Goal: Task Accomplishment & Management: Manage account settings

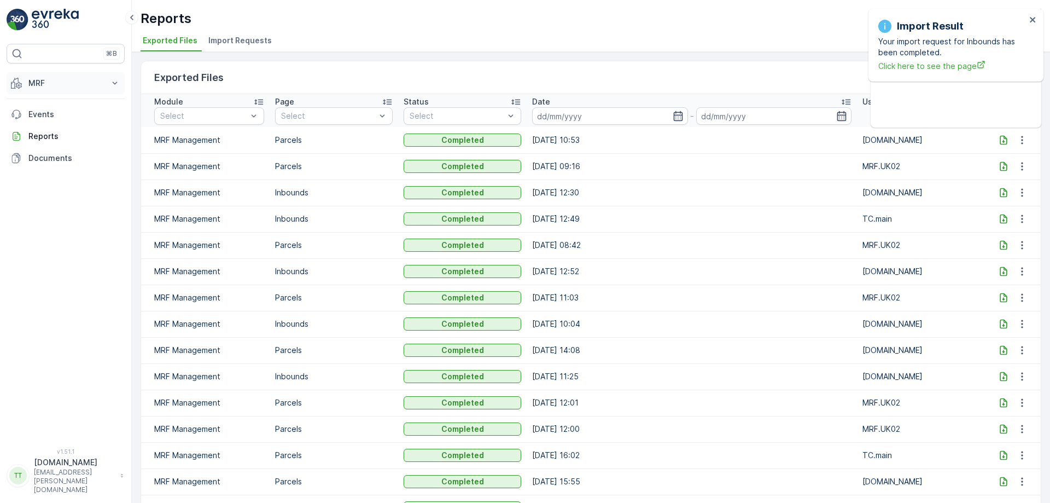
click at [92, 82] on p "MRF" at bounding box center [65, 83] width 74 height 11
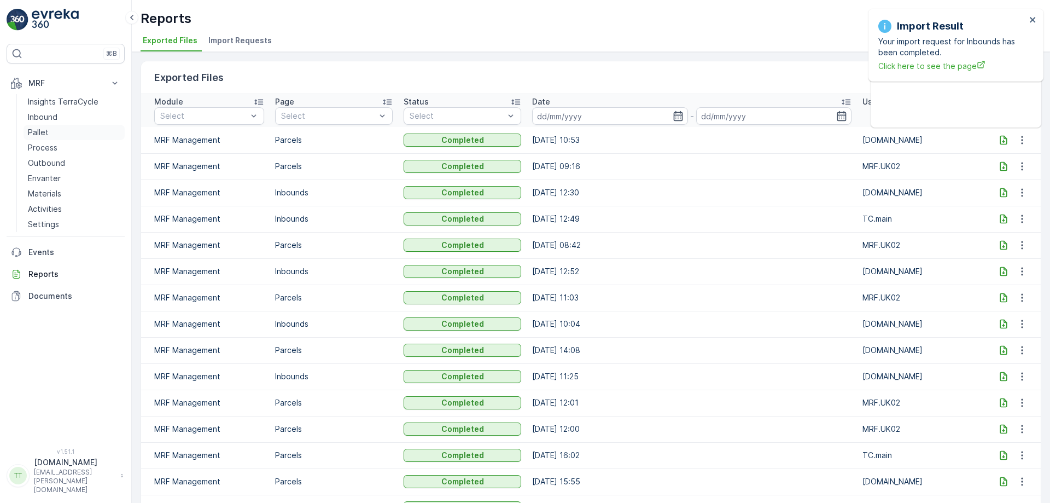
click at [45, 129] on p "Pallet" at bounding box center [38, 132] width 21 height 11
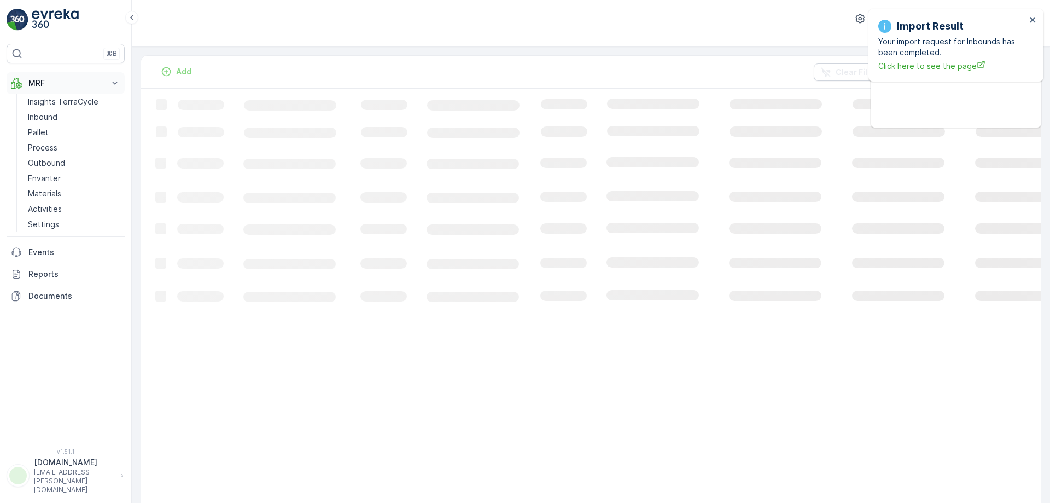
click at [56, 80] on p "MRF" at bounding box center [65, 83] width 74 height 11
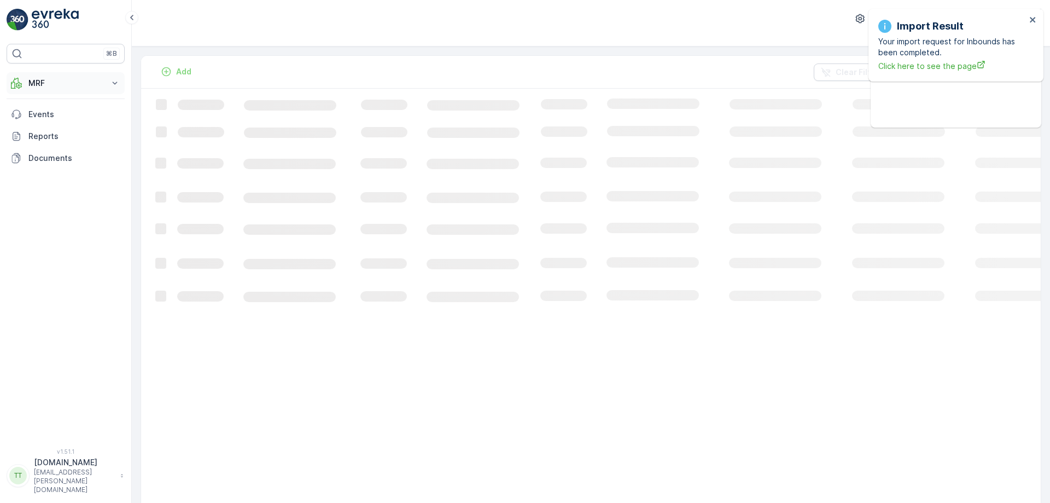
click at [62, 88] on p "MRF" at bounding box center [65, 83] width 74 height 11
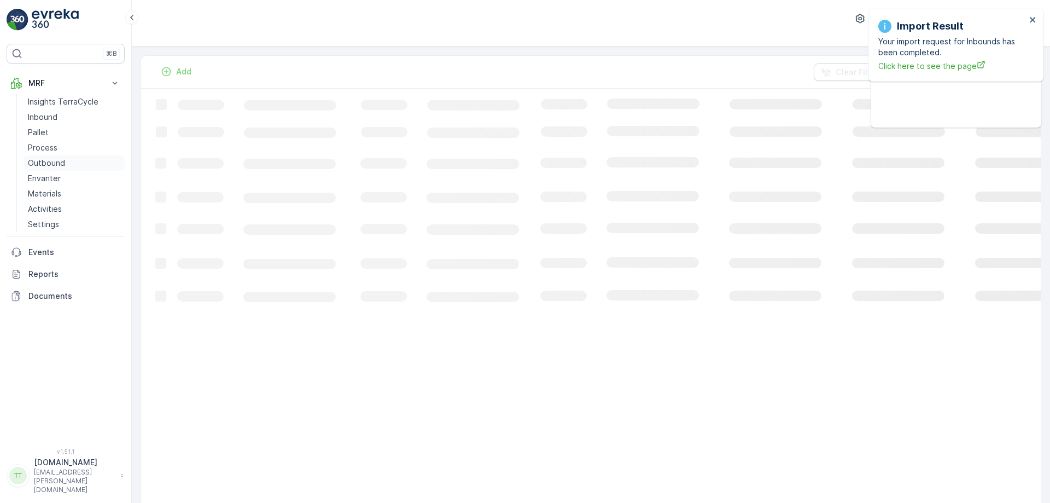
click at [50, 161] on p "Outbound" at bounding box center [46, 163] width 37 height 11
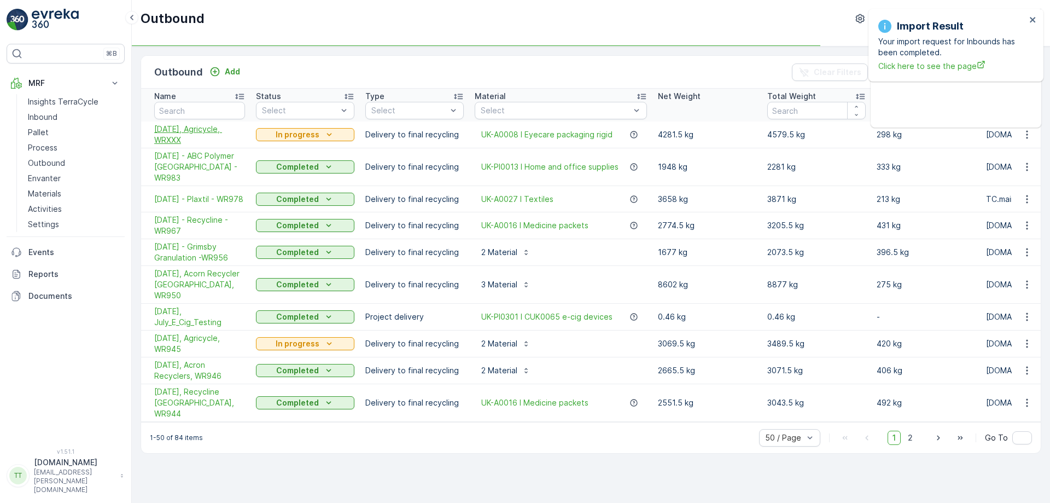
click at [195, 135] on span "[DATE], Agricycle, WRXXX" at bounding box center [199, 135] width 91 height 22
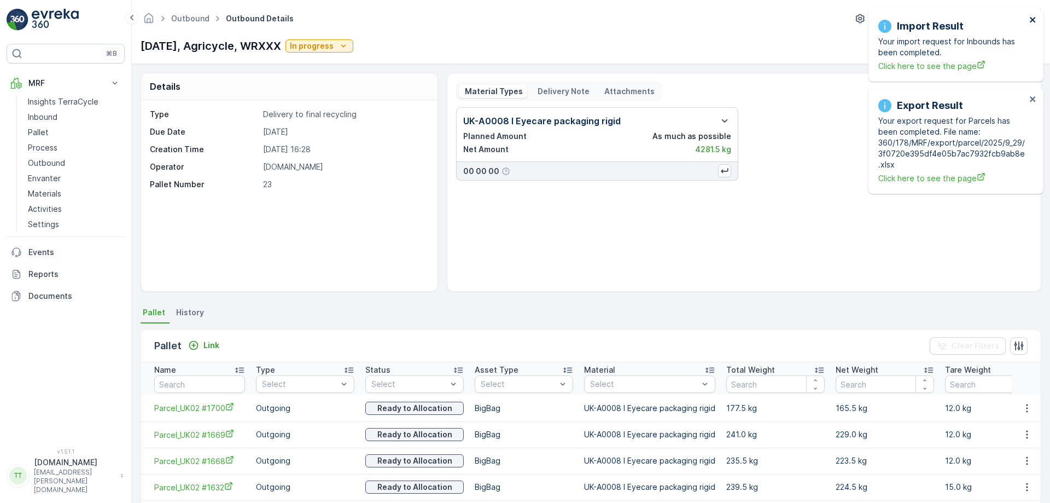
click at [1035, 19] on icon "close" at bounding box center [1034, 19] width 8 height 9
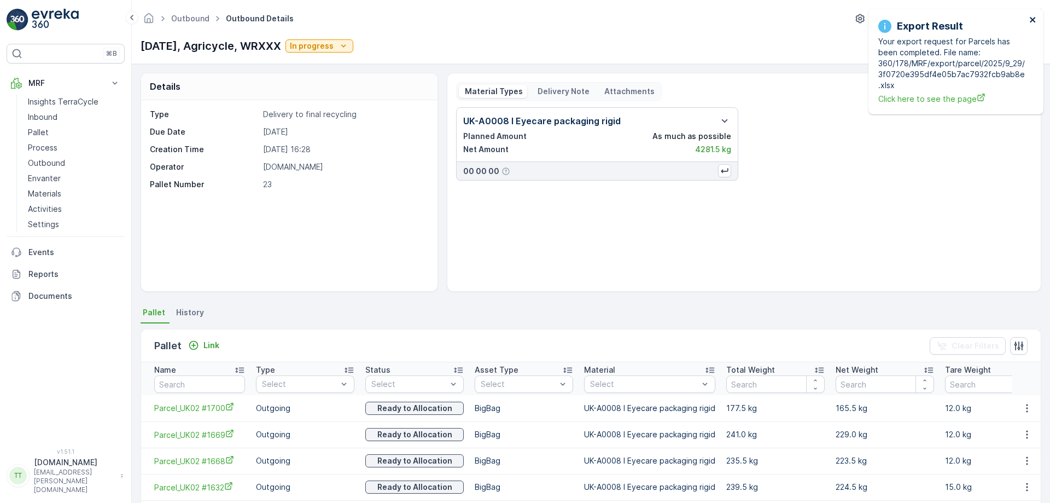
click at [1035, 18] on icon "close" at bounding box center [1032, 19] width 5 height 5
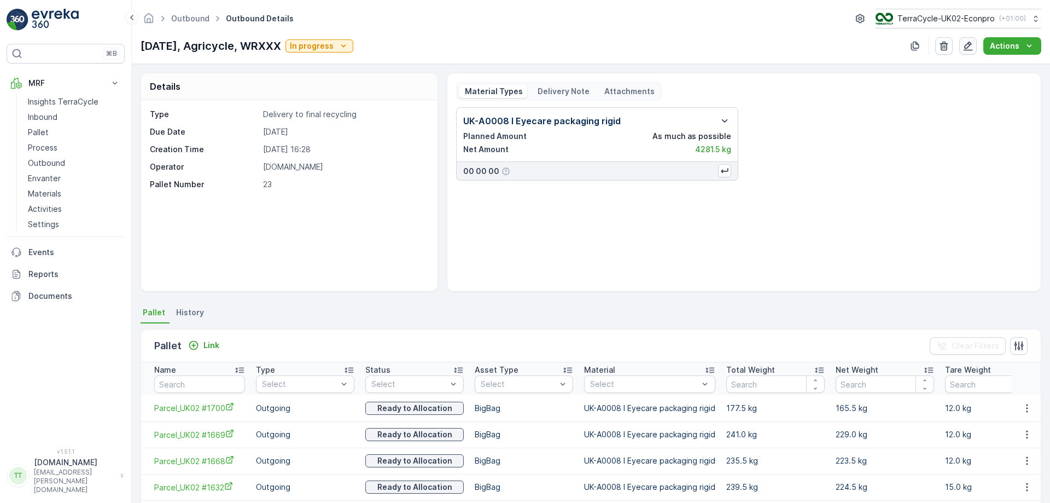
click at [972, 40] on icon "button" at bounding box center [968, 45] width 11 height 11
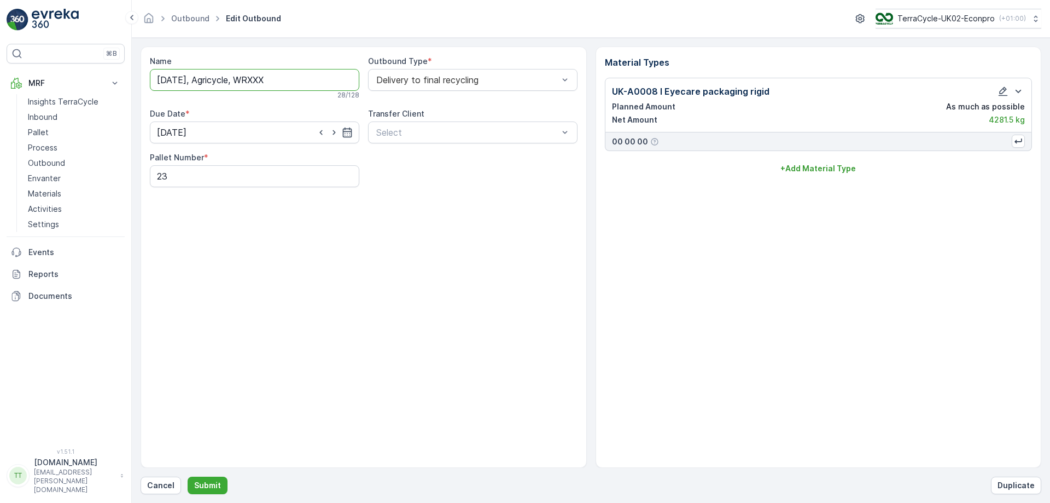
click at [266, 83] on input "[DATE], Agricycle, WRXXX" at bounding box center [255, 80] width 210 height 22
paste input "[URL][DOMAIN_NAME]"
click at [269, 84] on input "[DATE], Agricycle, WRXXX" at bounding box center [255, 80] width 210 height 22
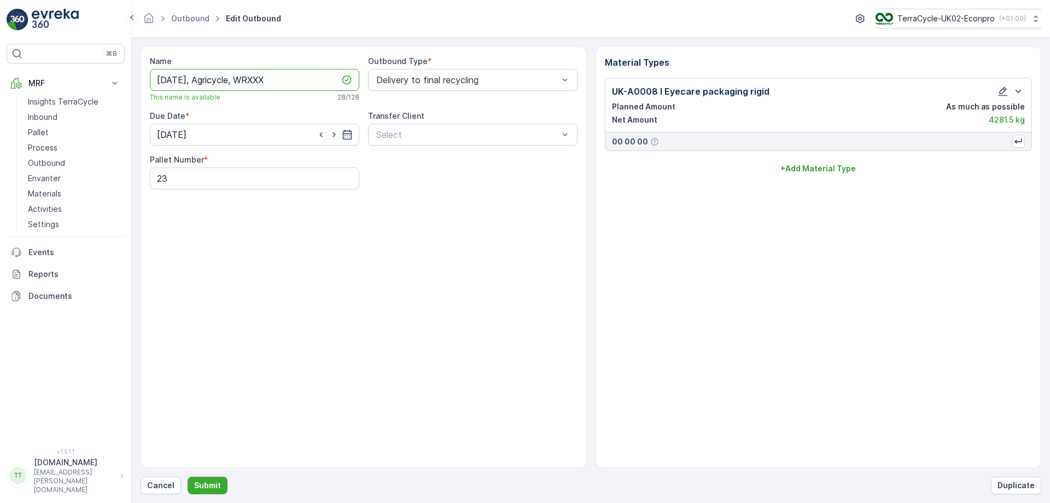
paste input "984"
type input "[DATE], Agricycle, WR984"
click at [207, 479] on button "Submit" at bounding box center [208, 486] width 40 height 18
